Goal: Task Accomplishment & Management: Use online tool/utility

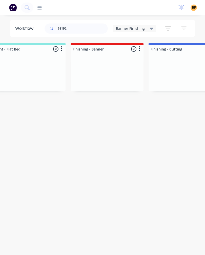
scroll to position [0, 111]
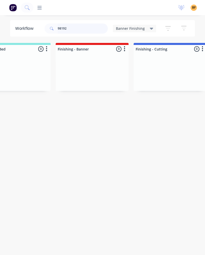
click at [91, 31] on input "98192" at bounding box center [83, 28] width 50 height 10
type input "9"
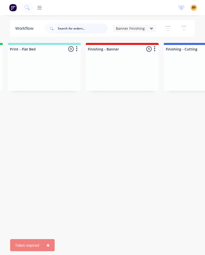
scroll to position [0, 79]
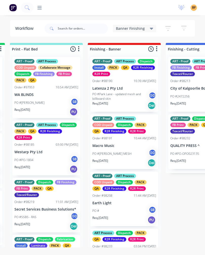
scroll to position [0, 78]
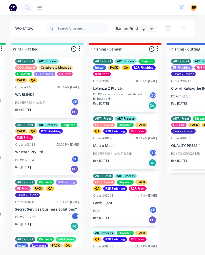
click at [131, 144] on p "Macro Music" at bounding box center [125, 146] width 64 height 4
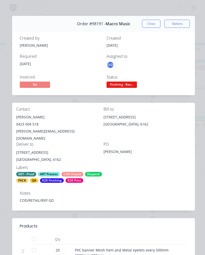
scroll to position [4, 0]
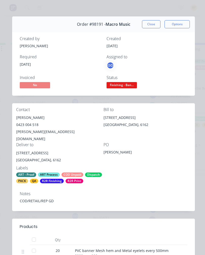
click at [149, 26] on button "Close" at bounding box center [151, 24] width 18 height 8
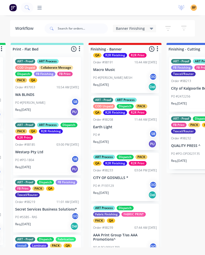
scroll to position [78, 0]
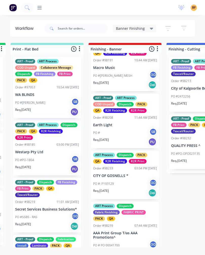
click at [139, 125] on p "Earth Light" at bounding box center [125, 125] width 64 height 4
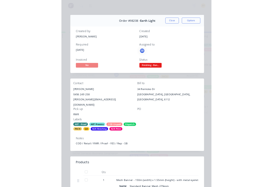
scroll to position [0, 0]
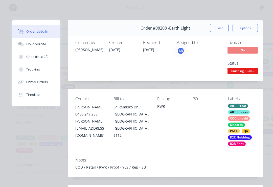
click at [18, 68] on div at bounding box center [21, 69] width 8 height 5
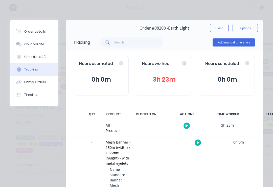
click at [197, 143] on icon "button" at bounding box center [197, 142] width 3 height 3
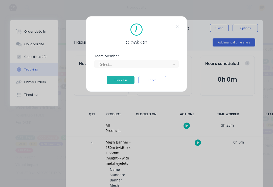
click at [164, 54] on div "Clock On Team Member Select... Clock On Cancel" at bounding box center [136, 54] width 101 height 76
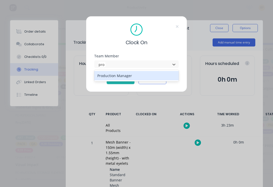
type input "pro"
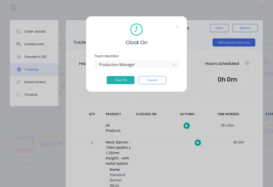
click at [125, 78] on button "Clock On" at bounding box center [121, 80] width 28 height 8
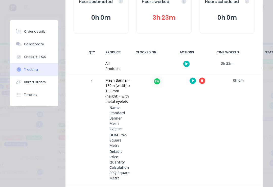
scroll to position [0, 35]
